Goal: Navigation & Orientation: Find specific page/section

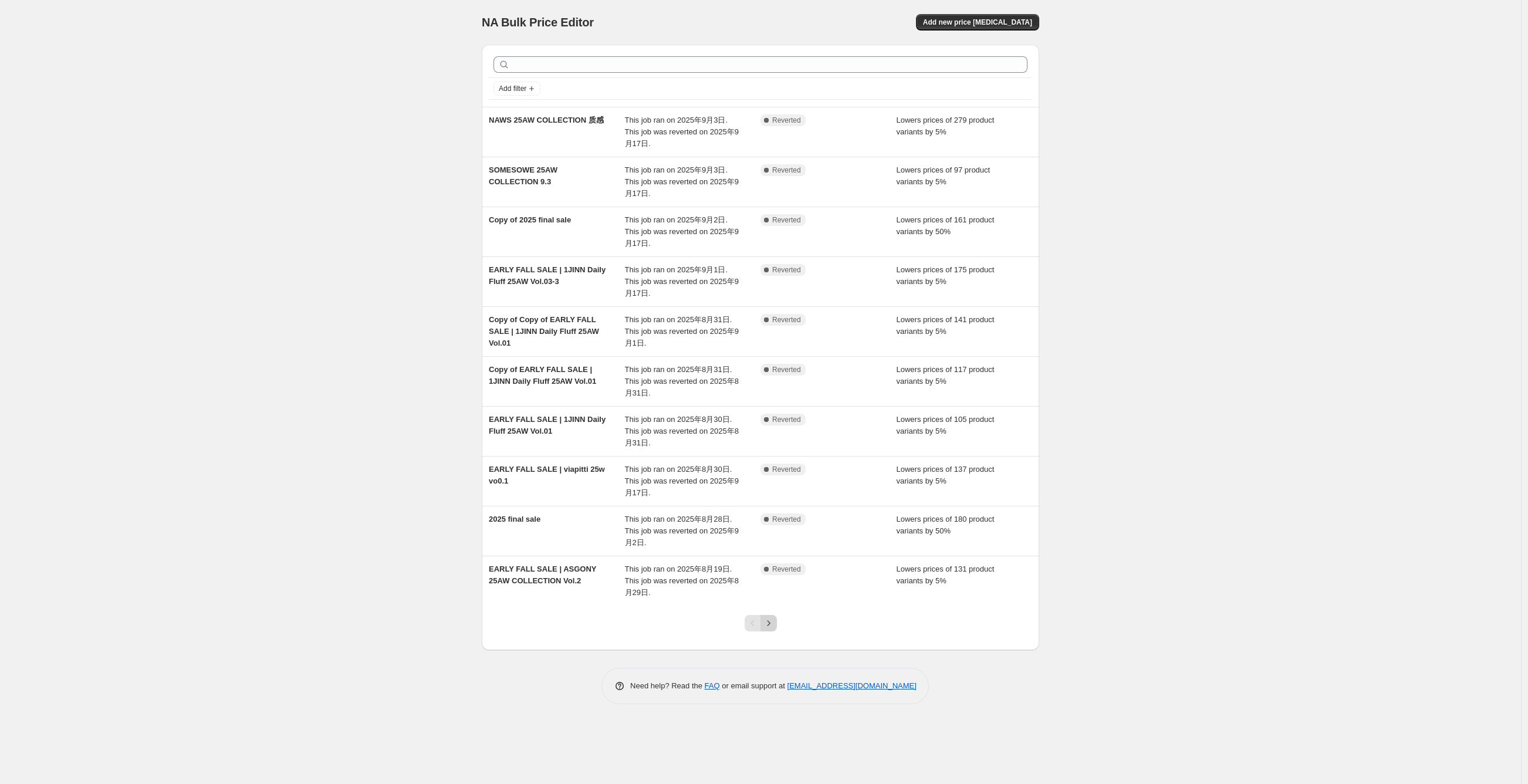
click at [772, 630] on button "Next" at bounding box center [769, 623] width 16 height 16
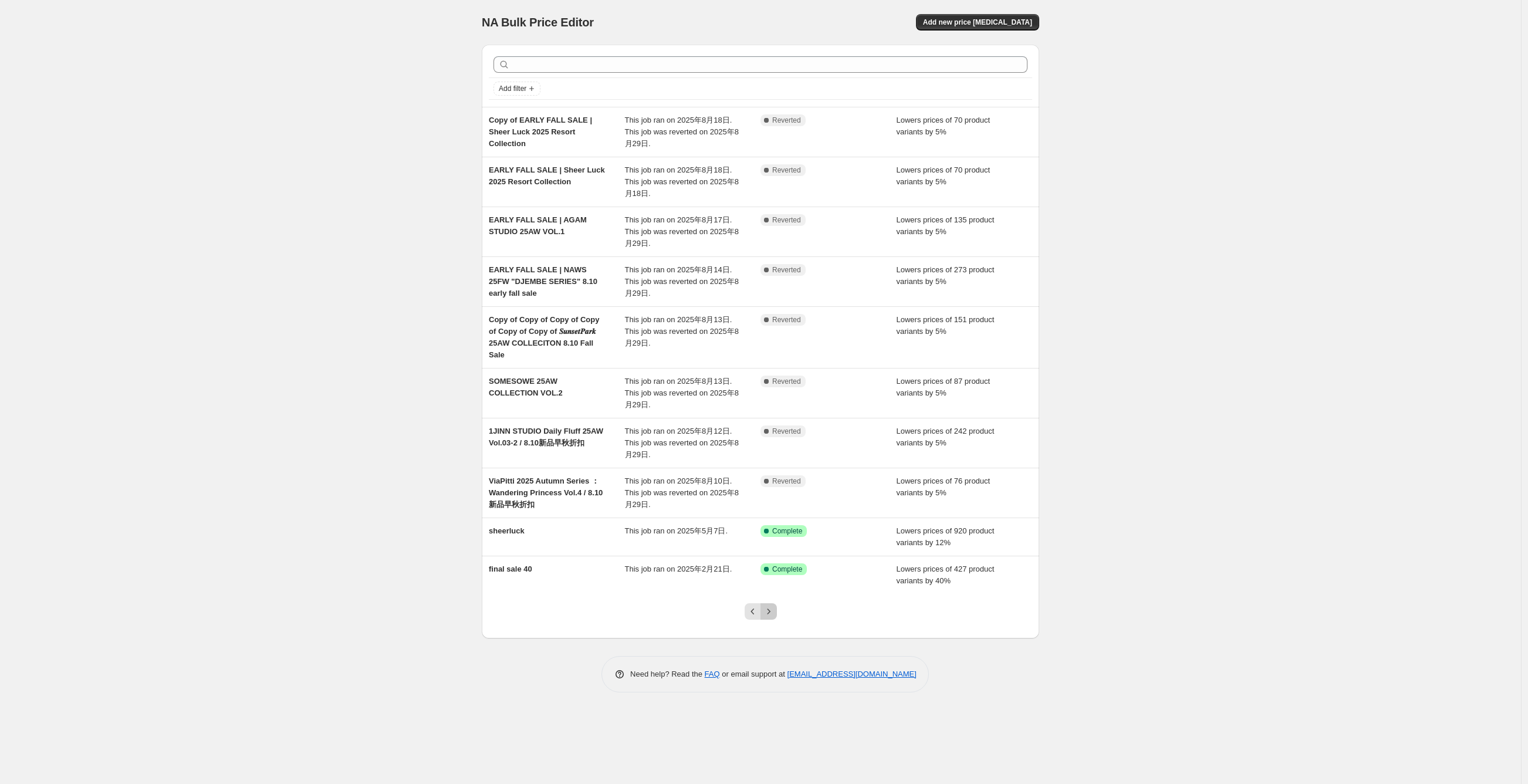
drag, startPoint x: 764, startPoint y: 593, endPoint x: 763, endPoint y: 598, distance: 5.1
click at [764, 605] on icon "Next" at bounding box center [768, 611] width 12 height 12
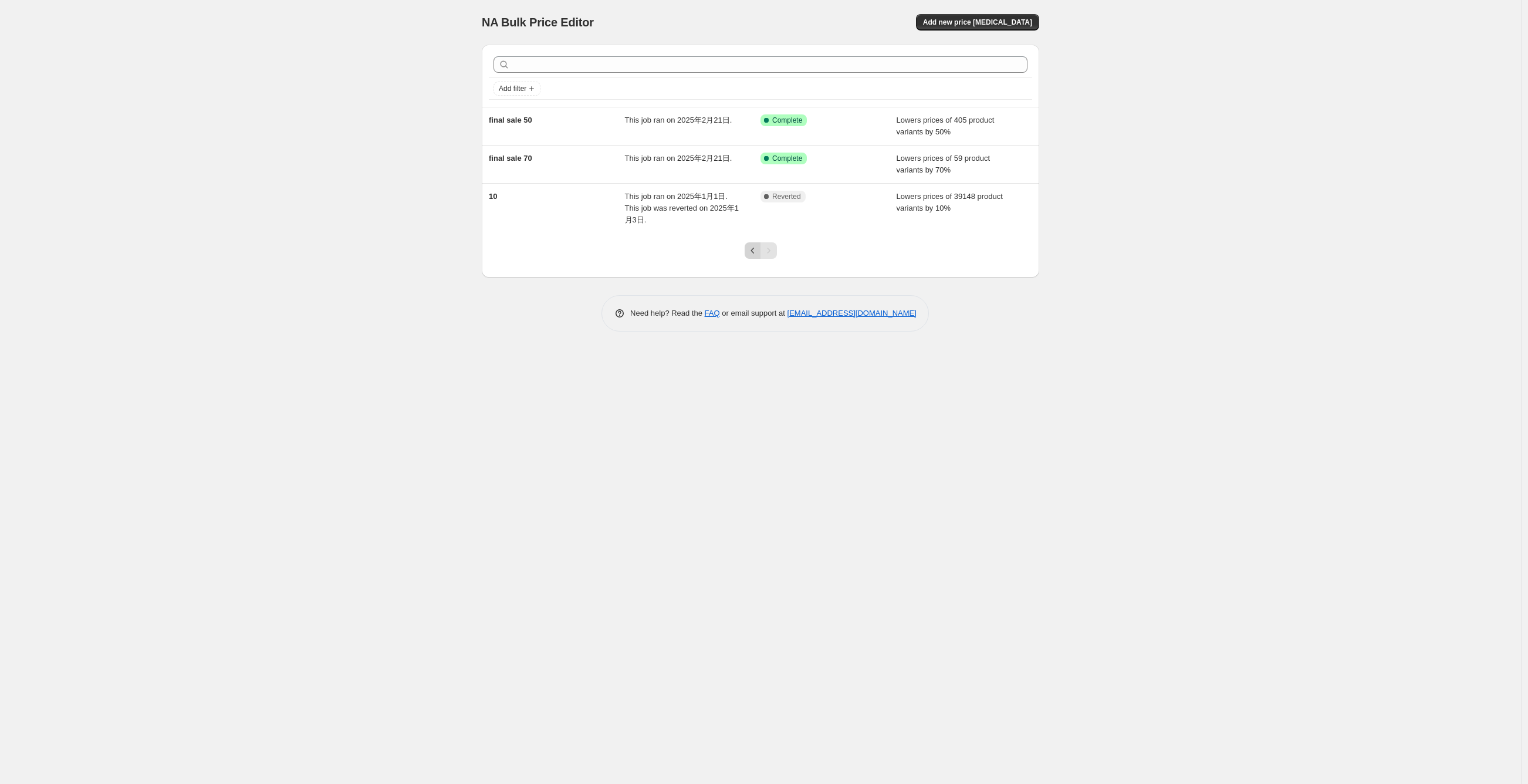
click at [747, 244] on icon "Previous" at bounding box center [752, 250] width 12 height 12
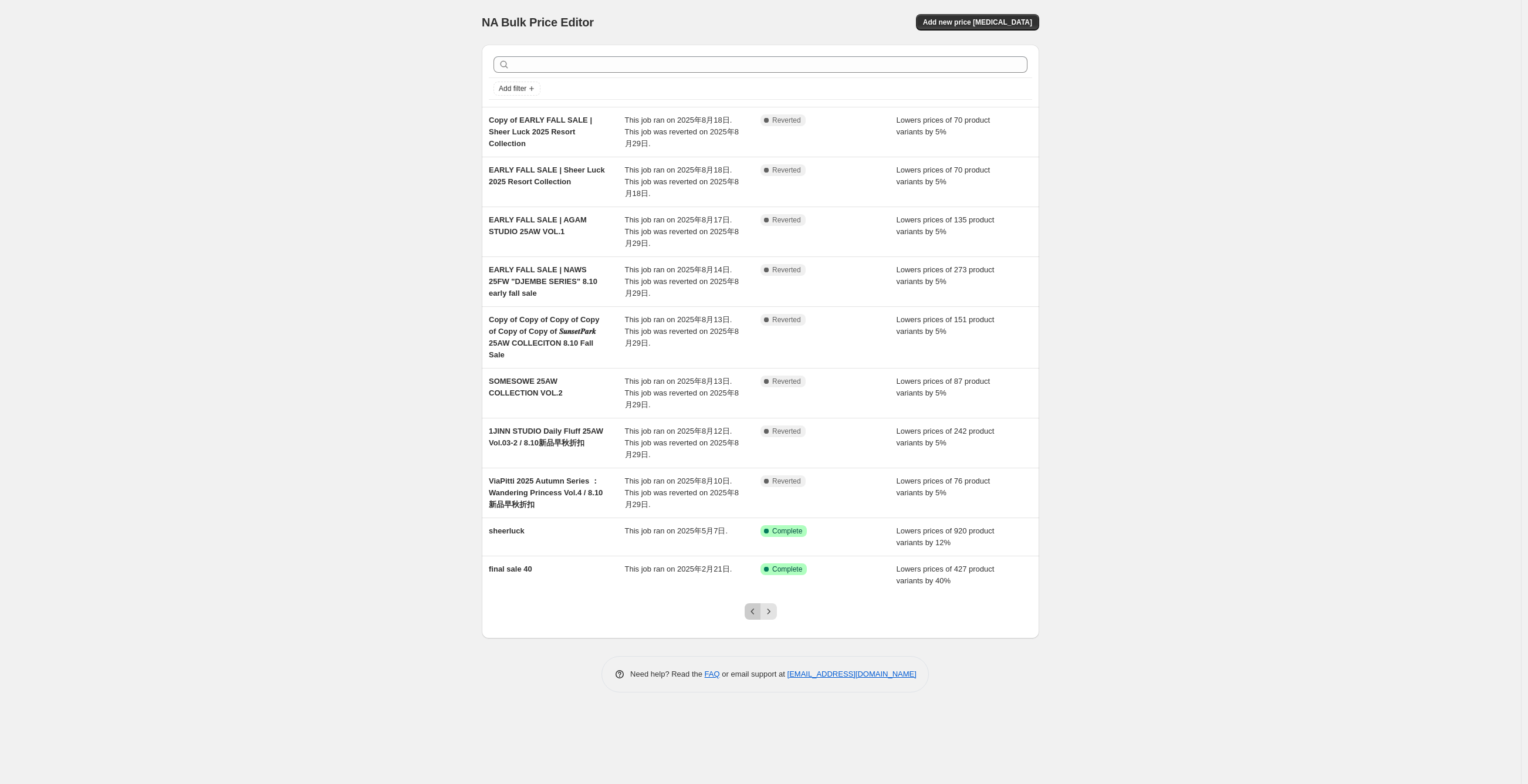
click at [752, 605] on icon "Previous" at bounding box center [752, 611] width 12 height 12
